Goal: Task Accomplishment & Management: Complete application form

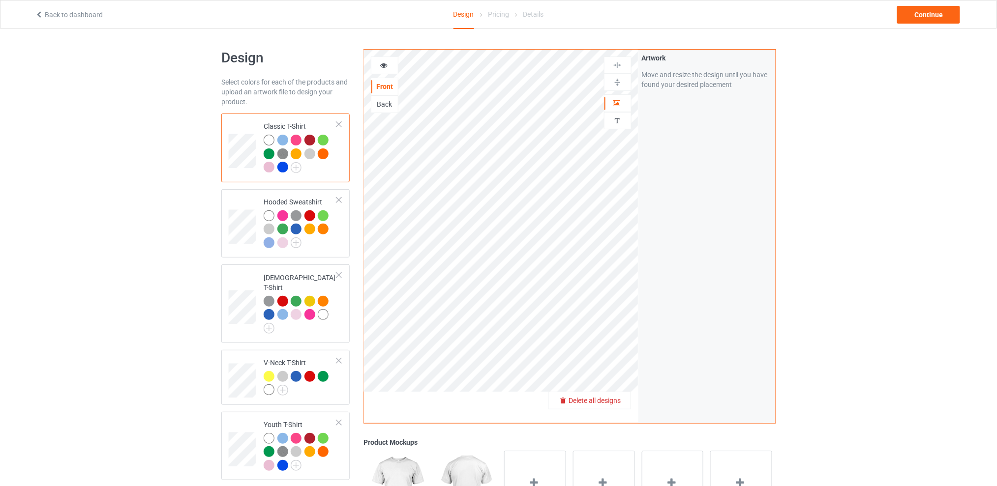
click at [615, 404] on span "Delete all designs" at bounding box center [594, 401] width 52 height 8
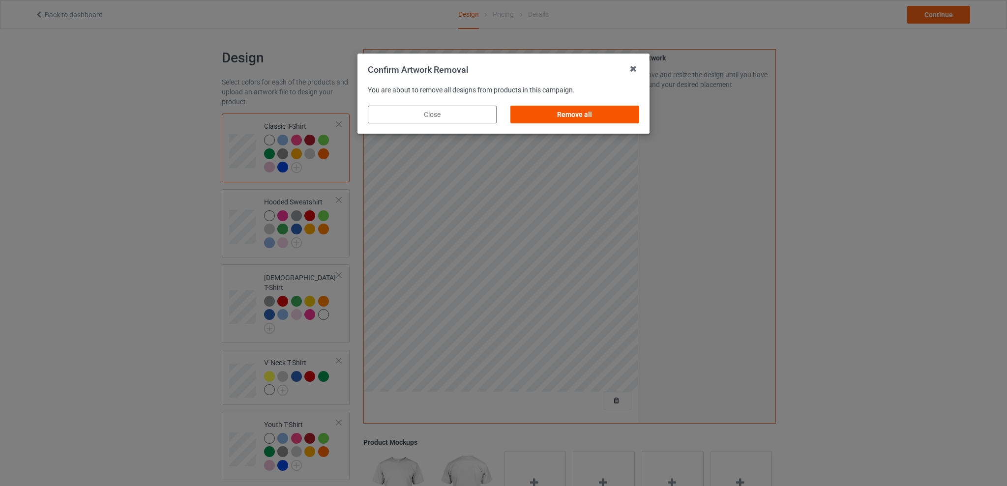
click at [595, 114] on div "Remove all" at bounding box center [574, 115] width 129 height 18
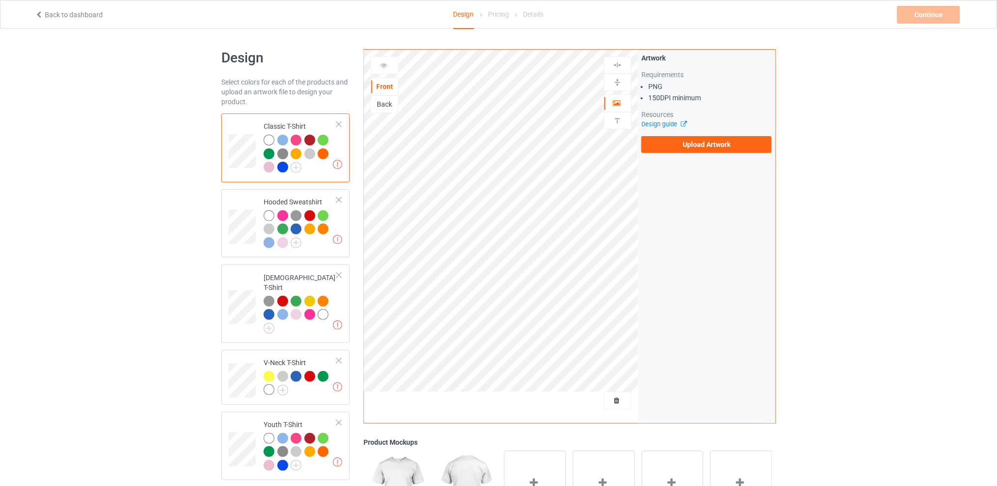
click at [381, 106] on div "Back" at bounding box center [384, 104] width 27 height 10
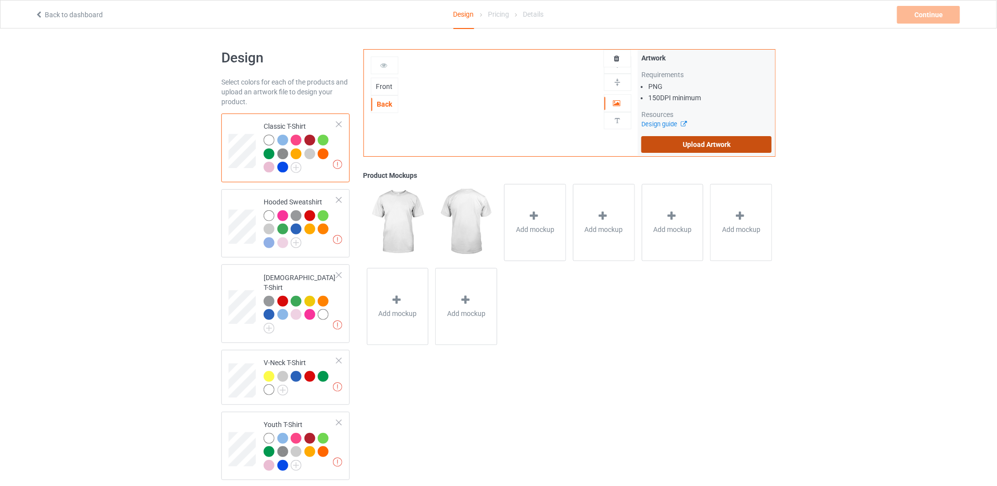
click at [688, 145] on label "Upload Artwork" at bounding box center [706, 144] width 130 height 17
click at [0, 0] on input "Upload Artwork" at bounding box center [0, 0] width 0 height 0
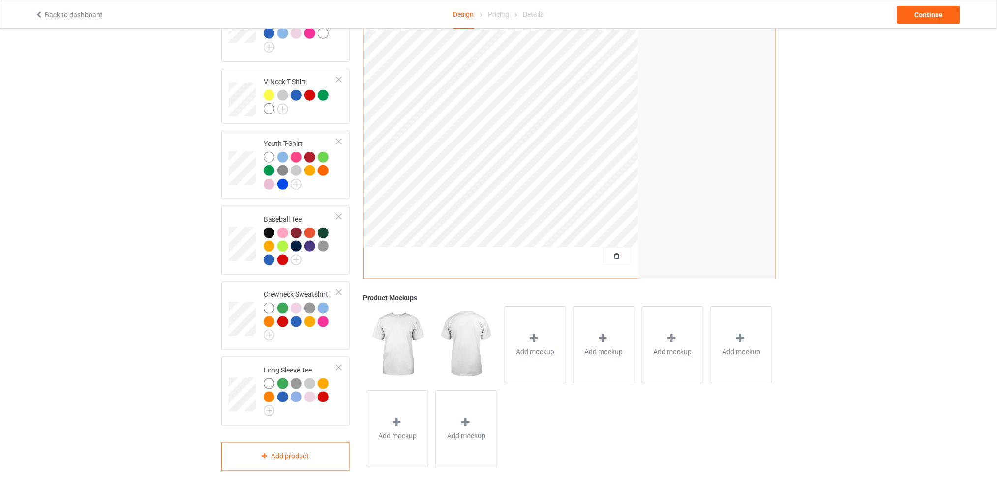
scroll to position [85, 0]
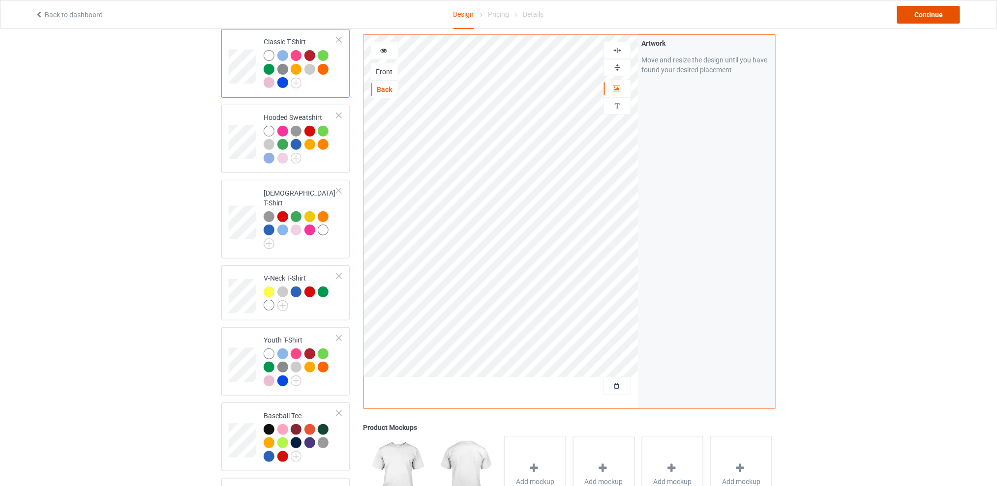
click at [925, 14] on div "Continue" at bounding box center [928, 15] width 63 height 18
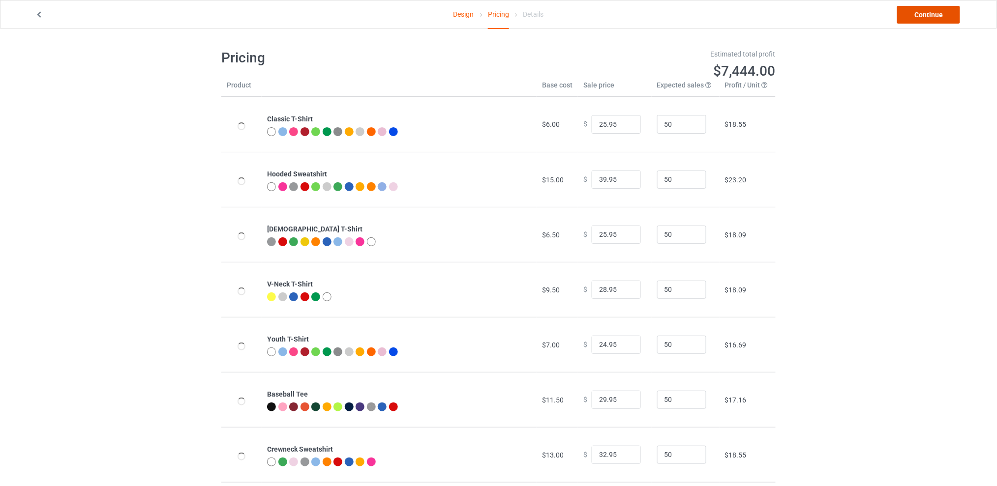
click at [925, 14] on link "Continue" at bounding box center [928, 15] width 63 height 18
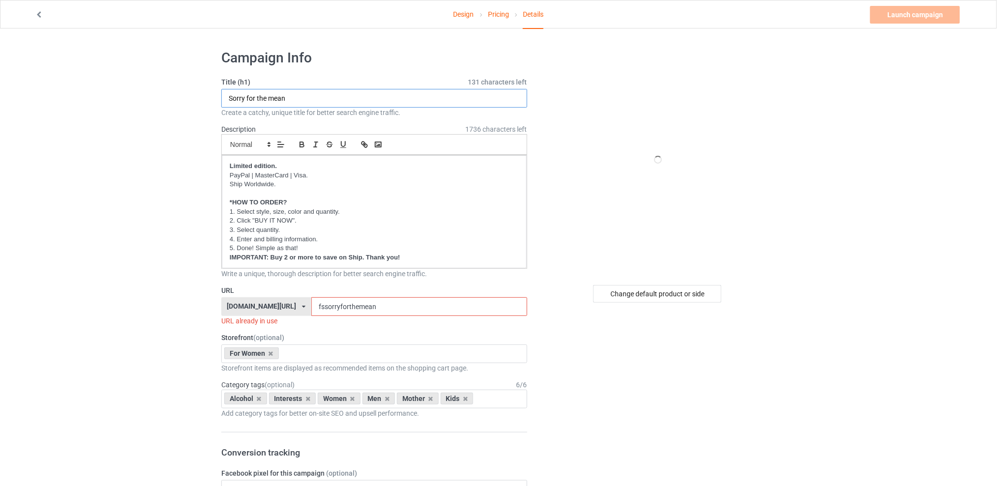
type input "Never argue with a short girl"
drag, startPoint x: 407, startPoint y: 309, endPoint x: 296, endPoint y: 309, distance: 110.6
click at [296, 309] on div "[DOMAIN_NAME][URL] [DOMAIN_NAME][URL] [DOMAIN_NAME][URL] [DOMAIN_NAME][URL] 5d7…" at bounding box center [374, 306] width 306 height 19
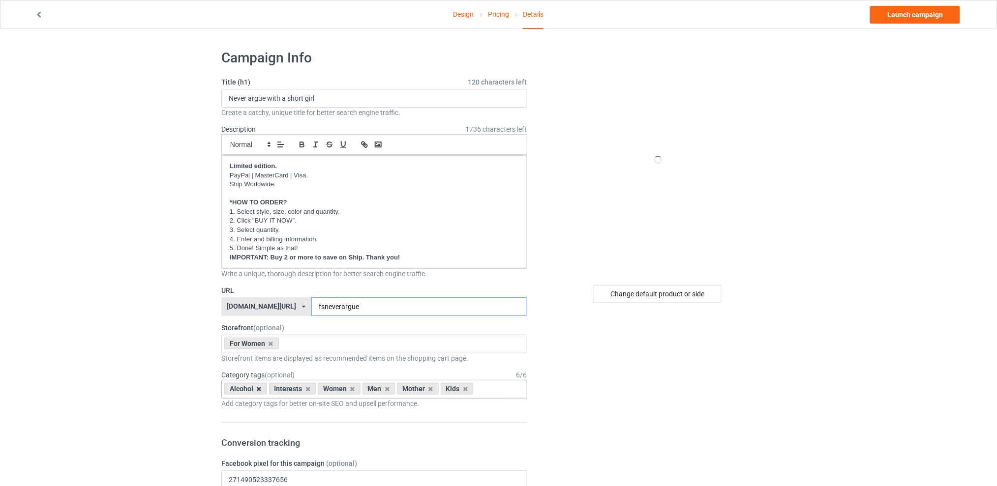
type input "fsneverargue"
click at [261, 388] on icon at bounding box center [259, 389] width 5 height 6
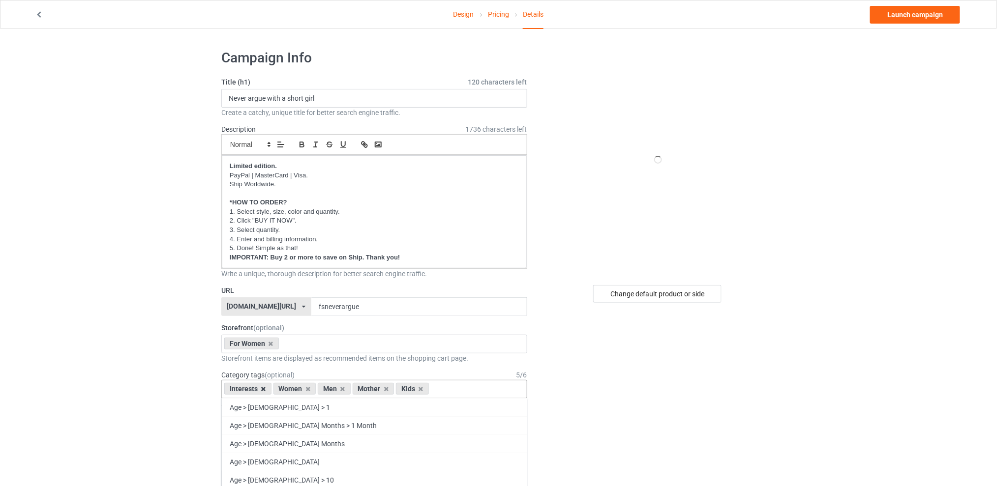
click at [264, 389] on icon at bounding box center [263, 389] width 5 height 6
click at [294, 389] on icon at bounding box center [293, 389] width 5 height 6
click at [303, 389] on icon at bounding box center [302, 389] width 5 height 6
click at [294, 389] on icon at bounding box center [293, 389] width 5 height 6
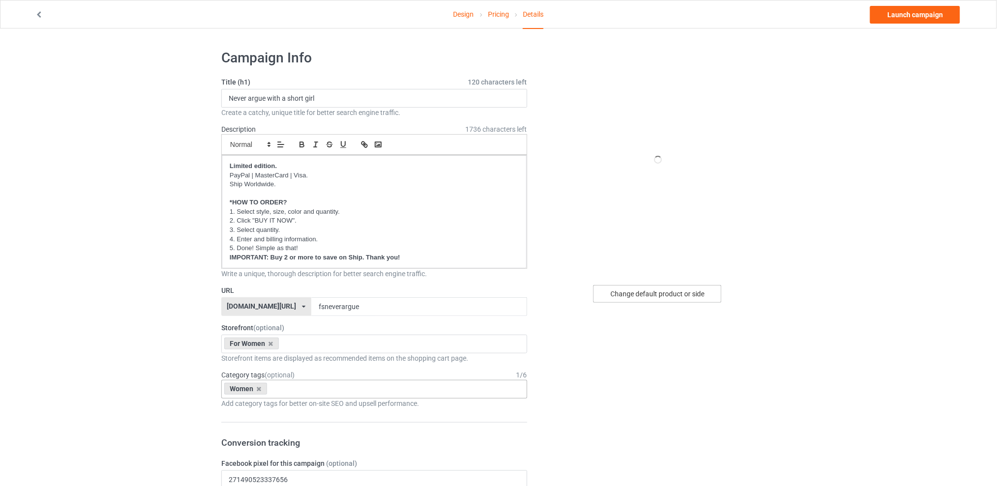
click at [624, 292] on div "Change default product or side" at bounding box center [657, 294] width 128 height 18
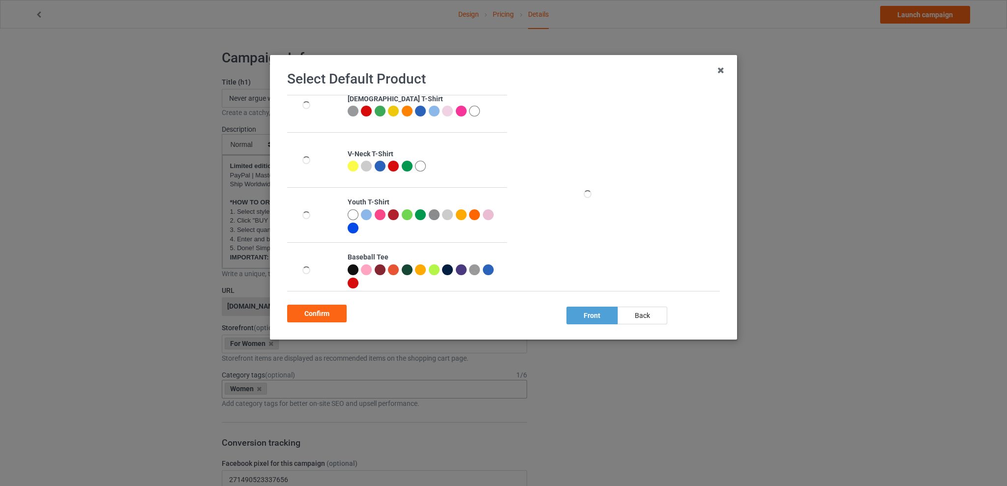
scroll to position [248, 0]
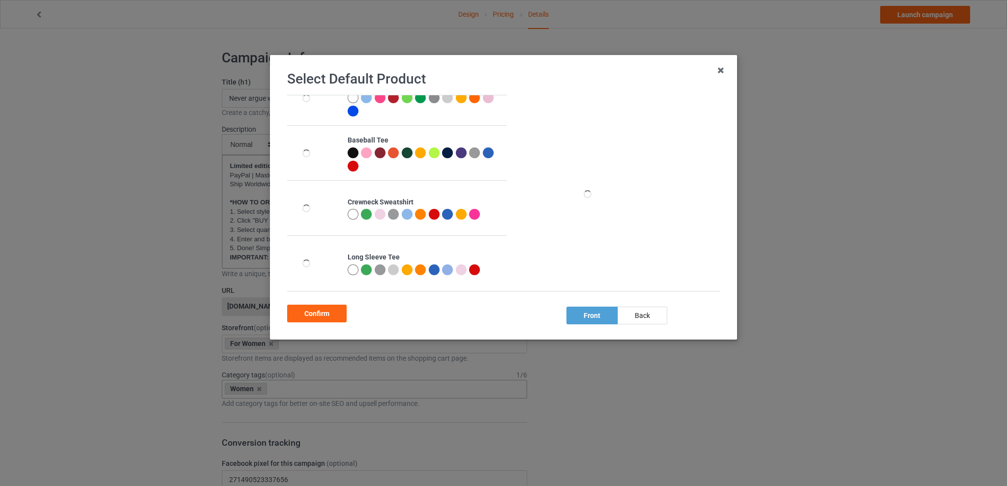
click at [471, 213] on div at bounding box center [474, 214] width 11 height 11
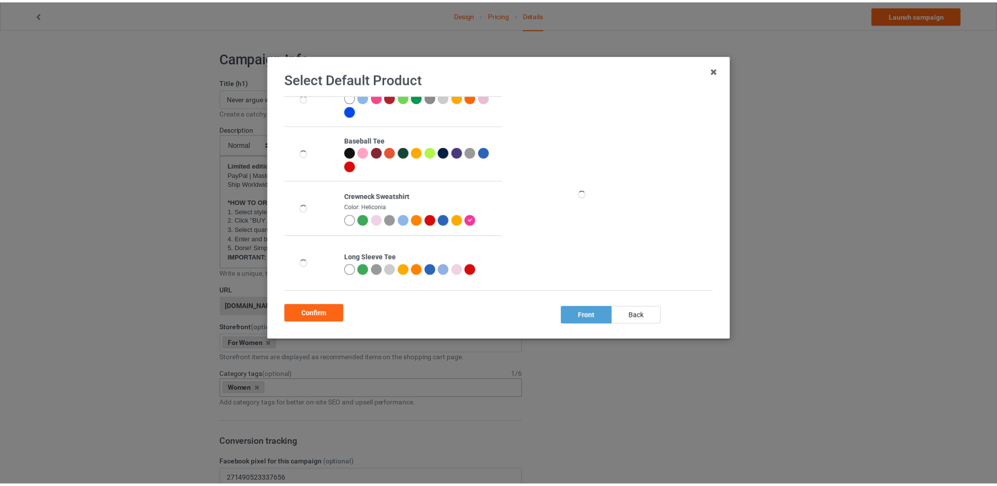
scroll to position [244, 0]
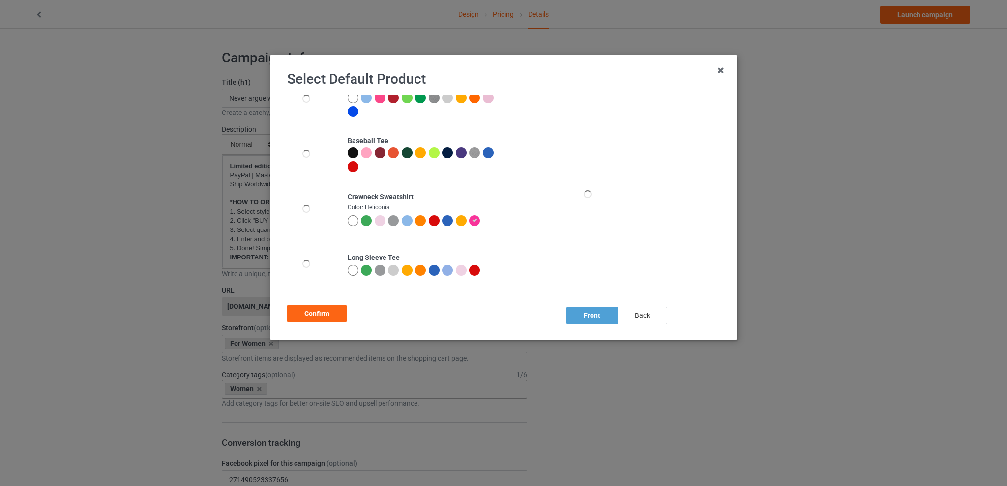
click at [642, 315] on div "back" at bounding box center [643, 316] width 50 height 18
click at [329, 310] on div "Confirm" at bounding box center [316, 314] width 59 height 18
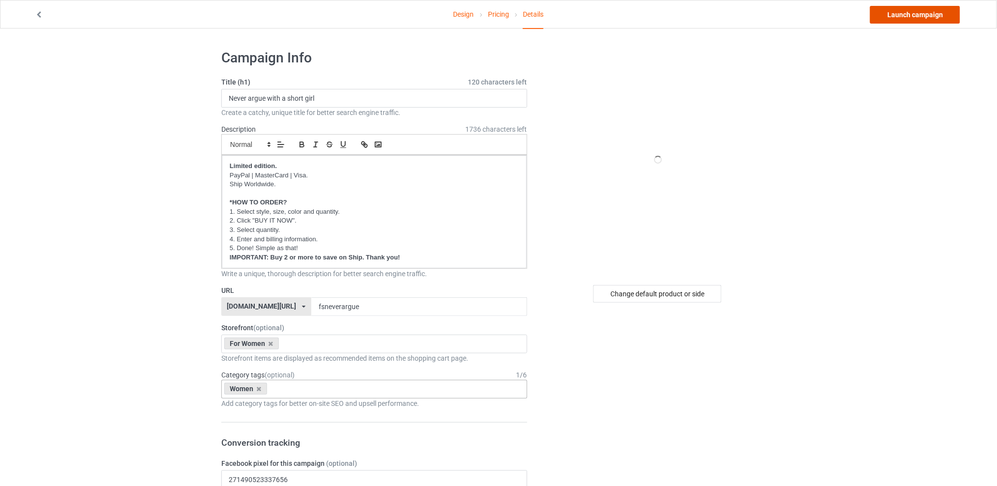
click at [898, 16] on link "Launch campaign" at bounding box center [915, 15] width 90 height 18
